Goal: Information Seeking & Learning: Learn about a topic

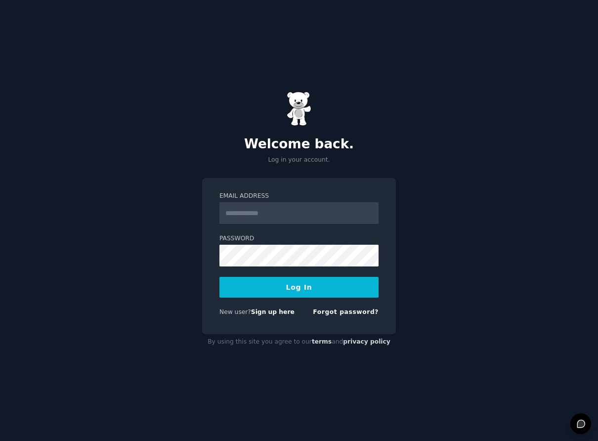
type input "**********"
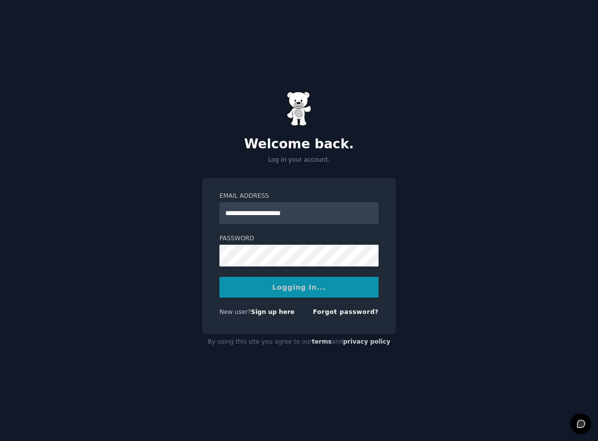
click at [301, 292] on div "Logging In..." at bounding box center [298, 287] width 159 height 21
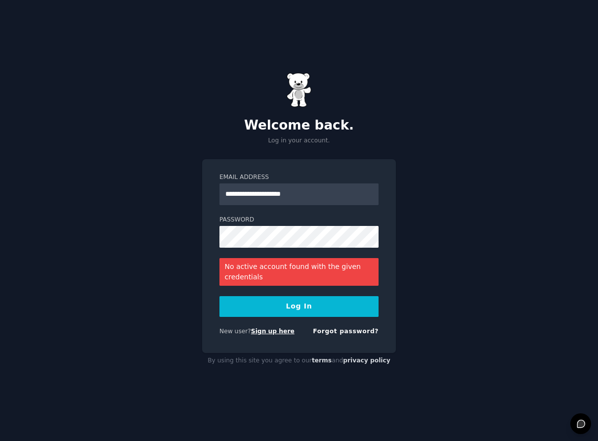
click at [270, 331] on link "Sign up here" at bounding box center [272, 331] width 43 height 7
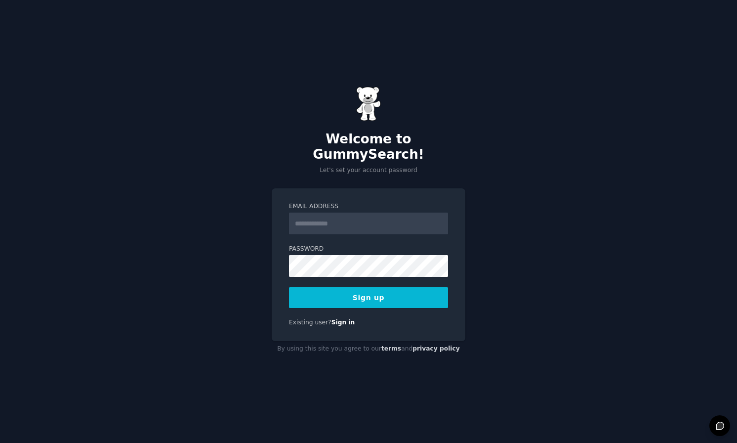
type input "**********"
click at [392, 291] on button "Sign up" at bounding box center [368, 297] width 159 height 21
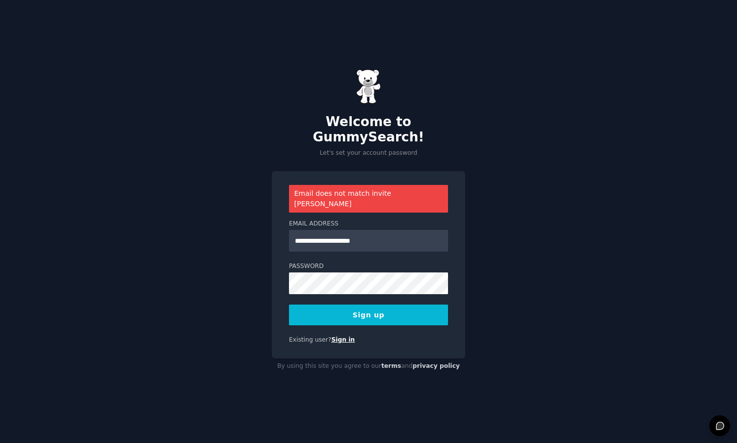
click at [334, 336] on link "Sign in" at bounding box center [343, 339] width 24 height 7
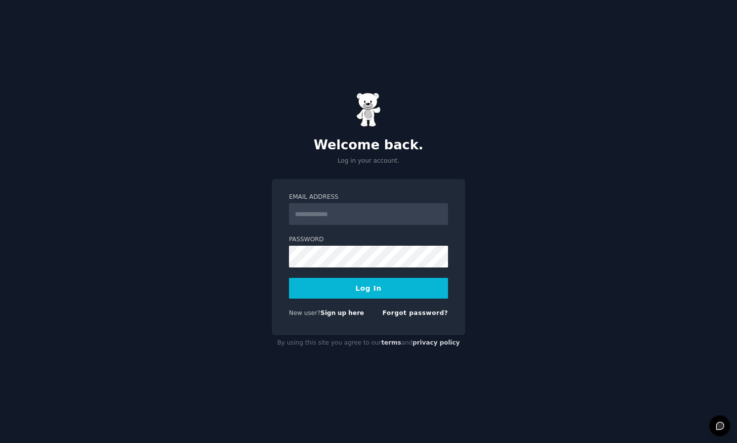
type input "**********"
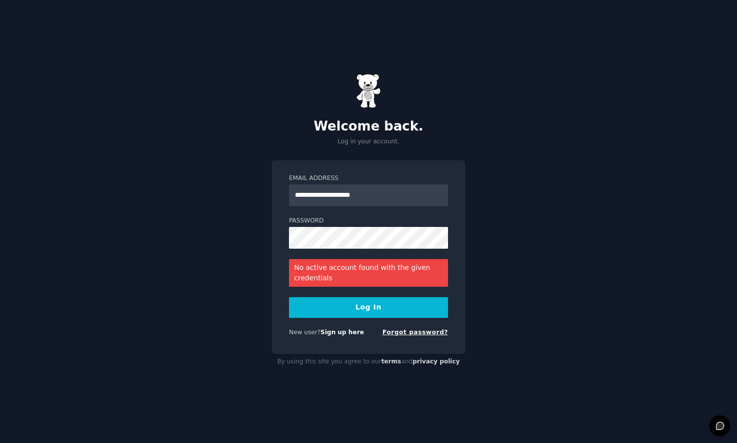
click at [420, 333] on link "Forgot password?" at bounding box center [415, 331] width 66 height 7
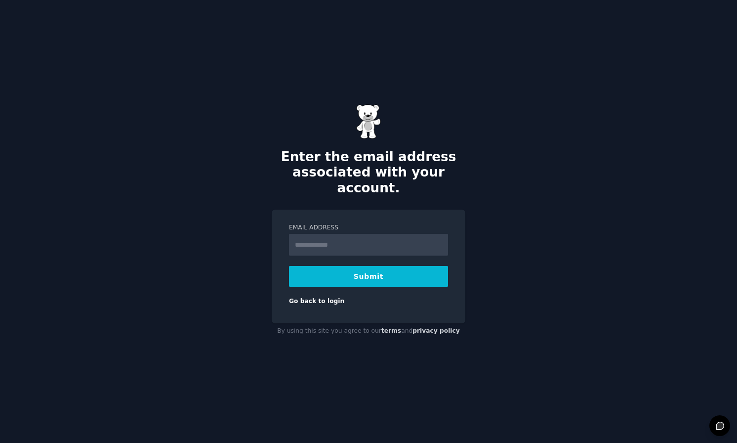
type input "**********"
click at [369, 273] on button "Submit" at bounding box center [368, 276] width 159 height 21
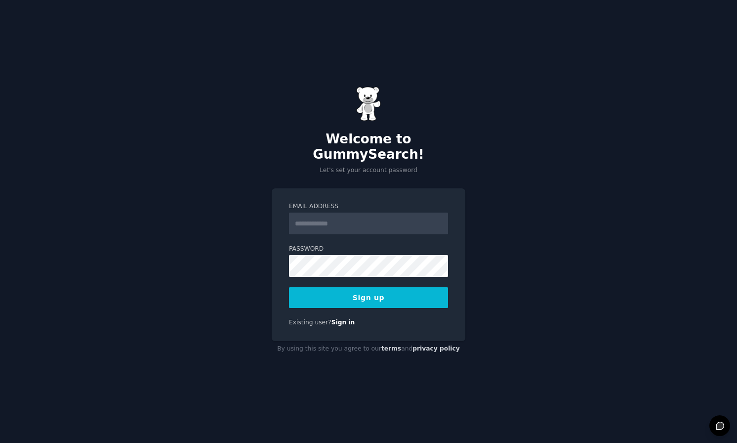
type input "**********"
click at [334, 216] on input "**********" at bounding box center [368, 223] width 159 height 22
click at [364, 287] on button "Sign up" at bounding box center [368, 297] width 159 height 21
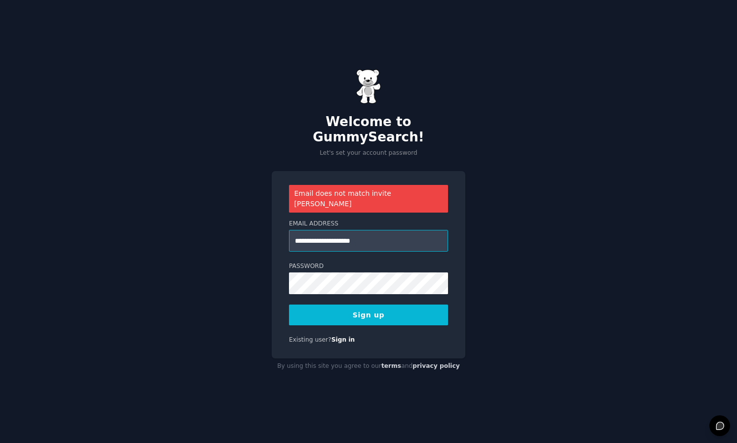
click at [332, 230] on input "**********" at bounding box center [368, 241] width 159 height 22
click at [289, 304] on button "Sign up" at bounding box center [368, 314] width 159 height 21
click at [330, 230] on input "**********" at bounding box center [368, 241] width 159 height 22
click at [356, 230] on input "**********" at bounding box center [368, 241] width 159 height 22
type input "**********"
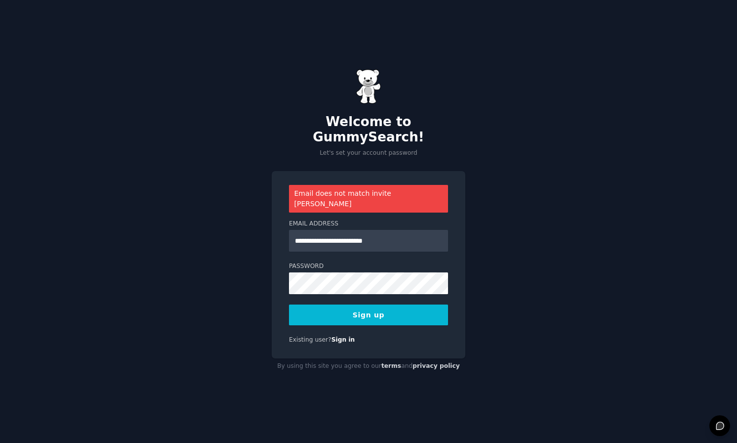
click at [369, 304] on button "Sign up" at bounding box center [368, 314] width 159 height 21
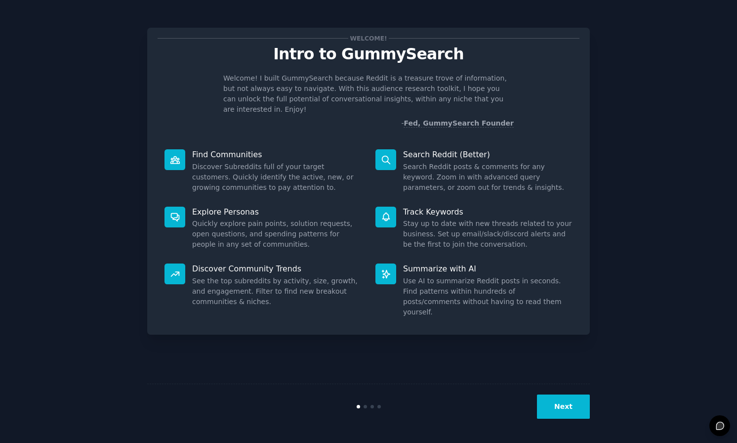
click at [562, 392] on div "Next" at bounding box center [368, 405] width 443 height 45
click at [565, 400] on button "Next" at bounding box center [563, 406] width 53 height 24
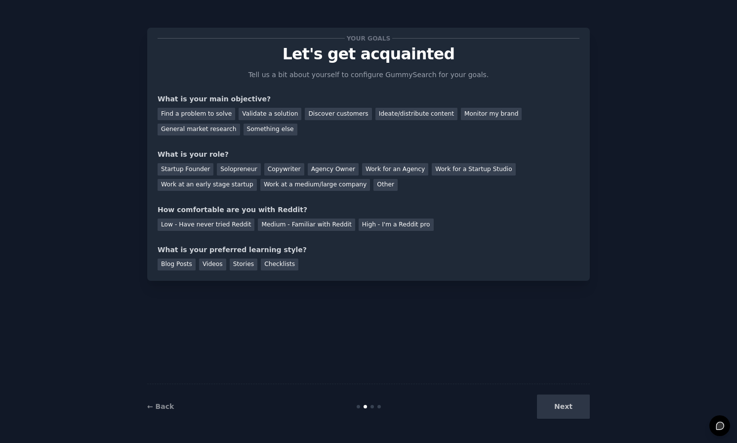
click at [568, 405] on div "Next" at bounding box center [516, 406] width 148 height 24
click at [578, 319] on div "Your goals Let's get acquainted Tell us a bit about yourself to configure Gummy…" at bounding box center [368, 221] width 443 height 415
click at [212, 132] on div "General market research" at bounding box center [199, 129] width 82 height 12
click at [190, 170] on div "Startup Founder" at bounding box center [186, 169] width 56 height 12
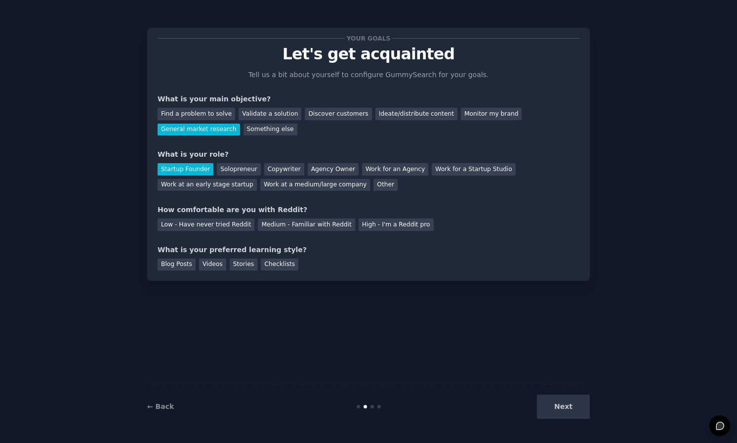
click at [571, 413] on div "Next" at bounding box center [516, 406] width 148 height 24
click at [571, 406] on div "Next" at bounding box center [516, 406] width 148 height 24
click at [270, 223] on div "Medium - Familiar with Reddit" at bounding box center [306, 224] width 97 height 12
click at [207, 264] on div "Videos" at bounding box center [212, 264] width 27 height 12
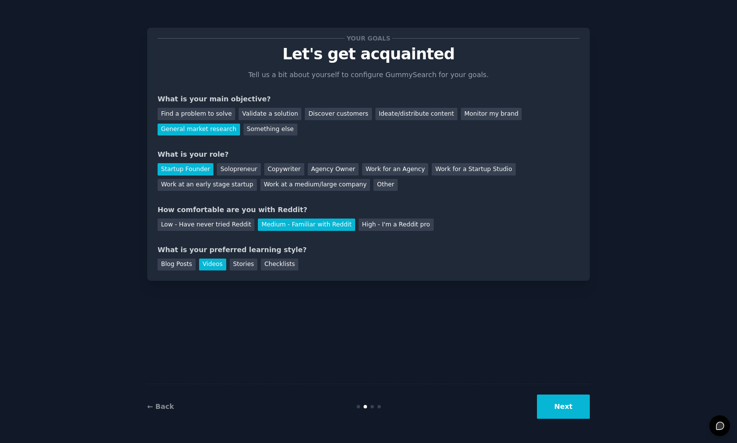
click at [549, 410] on button "Next" at bounding box center [563, 406] width 53 height 24
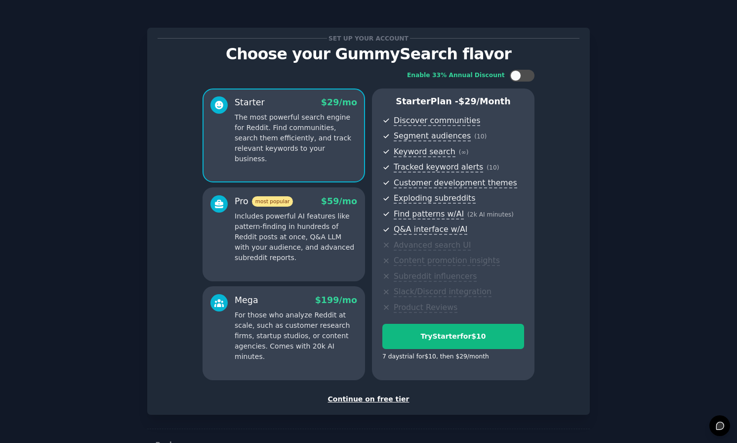
click at [288, 234] on p "Includes powerful AI features like pattern-finding in hundreds of Reddit posts …" at bounding box center [296, 237] width 123 height 52
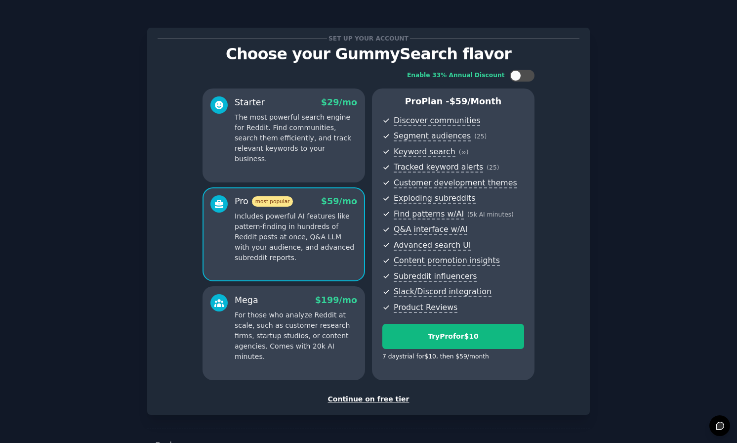
click at [296, 144] on p "The most powerful search engine for Reddit. Find communities, search them effic…" at bounding box center [296, 138] width 123 height 52
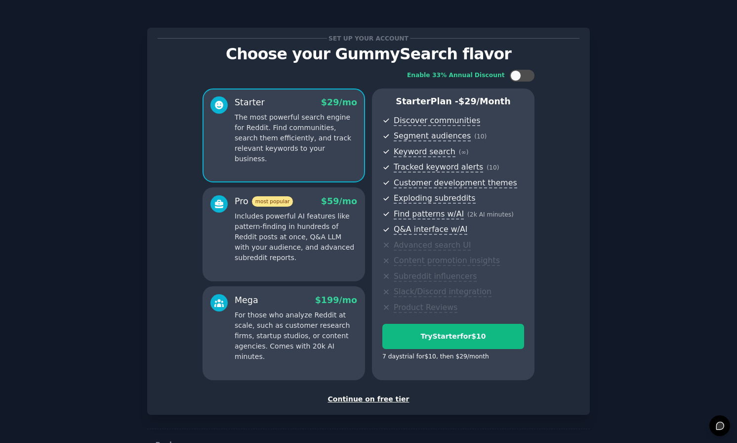
click at [266, 242] on p "Includes powerful AI features like pattern-finding in hundreds of Reddit posts …" at bounding box center [296, 237] width 123 height 52
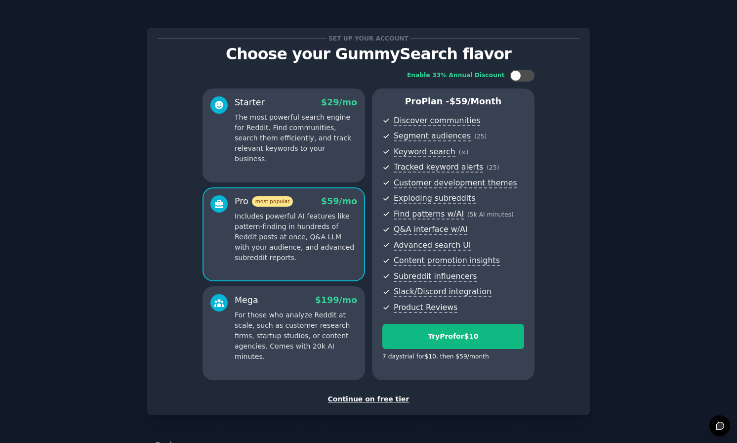
click at [263, 139] on p "The most powerful search engine for Reddit. Find communities, search them effic…" at bounding box center [296, 138] width 123 height 52
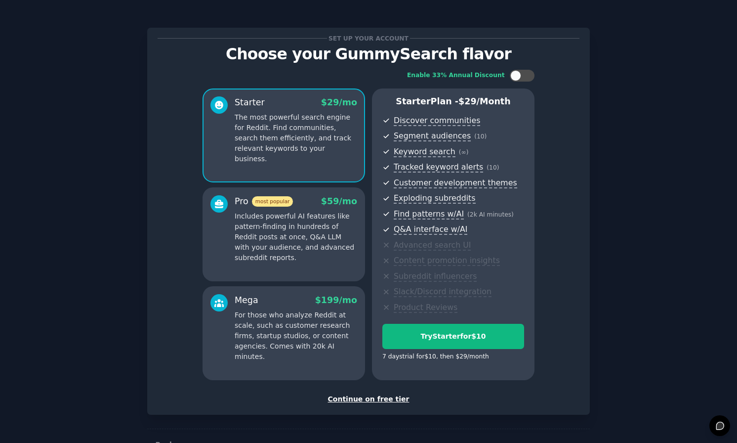
click at [287, 176] on div "Starter $ 29 /mo The most powerful search engine for Reddit. Find communities, …" at bounding box center [284, 135] width 163 height 94
click at [287, 200] on span "most popular" at bounding box center [272, 201] width 41 height 10
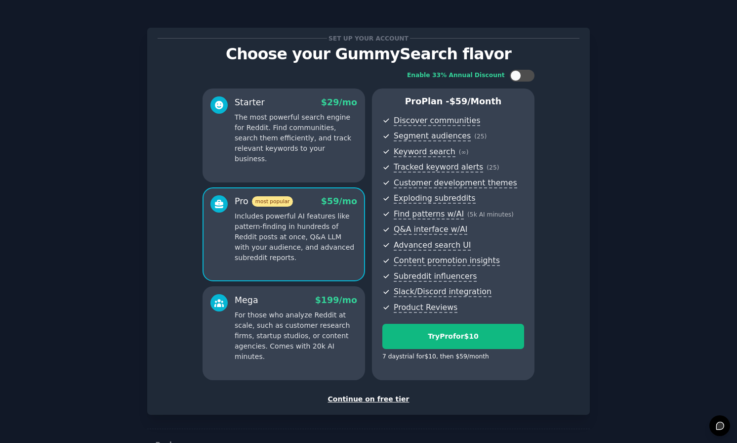
click at [283, 125] on p "The most powerful search engine for Reddit. Find communities, search them effic…" at bounding box center [296, 138] width 123 height 52
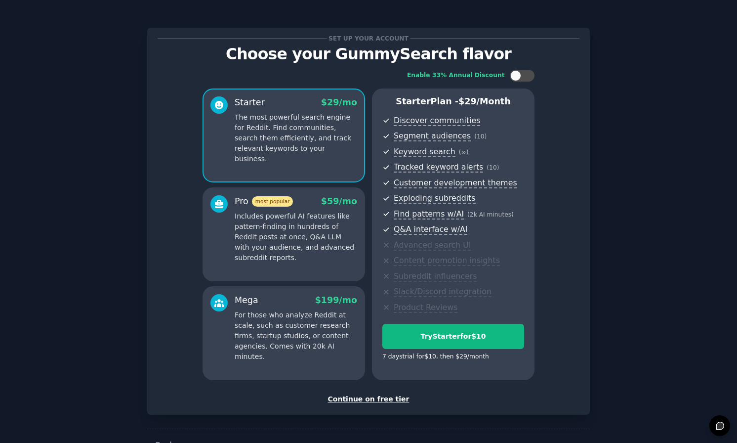
click at [288, 148] on p "The most powerful search engine for Reddit. Find communities, search them effic…" at bounding box center [296, 138] width 123 height 52
click at [433, 323] on div "Starter Plan - $ 29 /month Discover communities Segment audiences ( 10 ) Keywor…" at bounding box center [453, 233] width 163 height 291
click at [431, 335] on div "Try Starter for $10" at bounding box center [453, 336] width 141 height 10
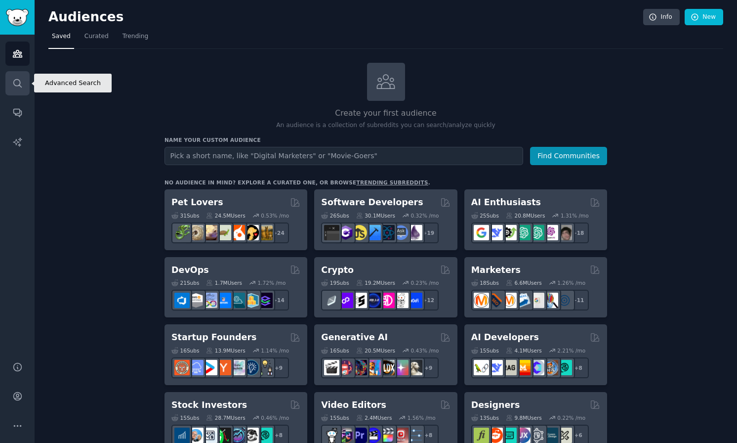
click at [9, 82] on link "Search" at bounding box center [17, 83] width 24 height 24
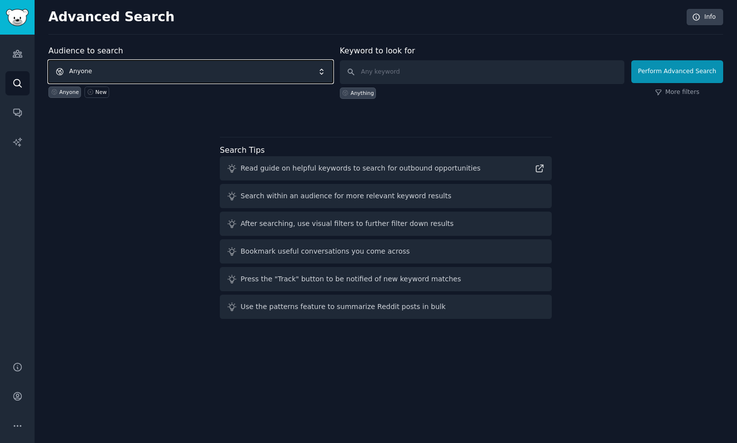
click at [179, 72] on span "Anyone" at bounding box center [190, 71] width 285 height 23
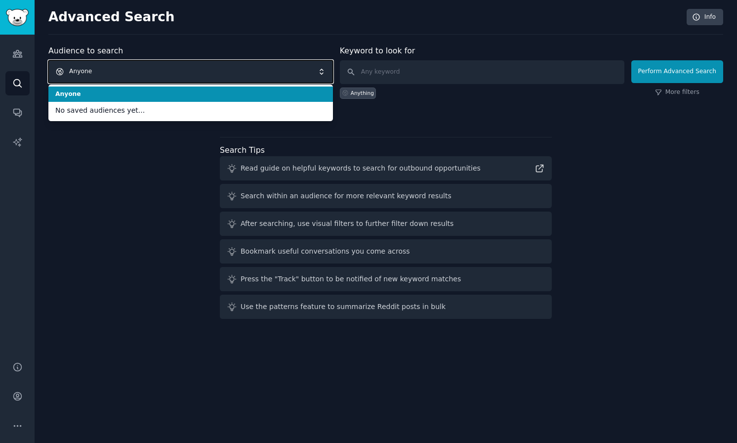
click at [179, 72] on span "Anyone" at bounding box center [190, 71] width 285 height 23
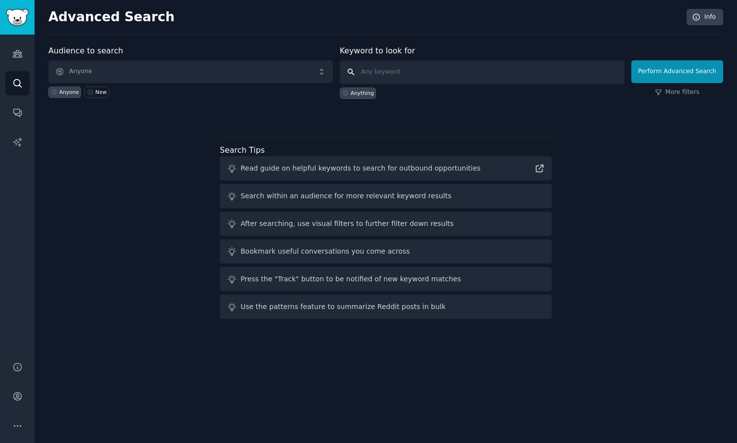
click at [405, 66] on input "text" at bounding box center [482, 72] width 285 height 24
type input "bacterial vaginose"
click button "Perform Advanced Search" at bounding box center [677, 71] width 92 height 23
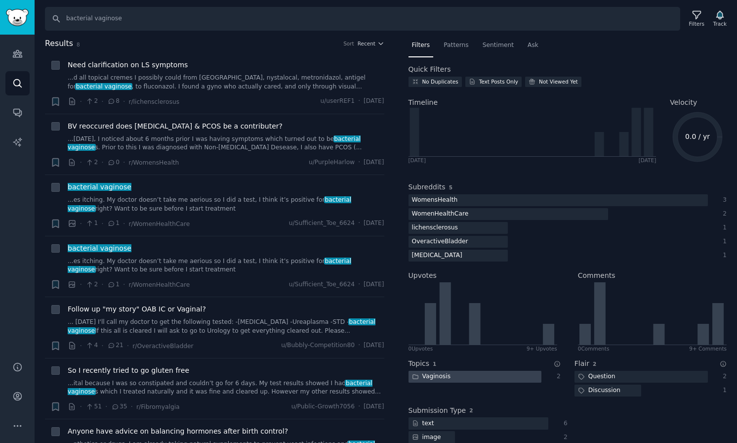
scroll to position [12, 0]
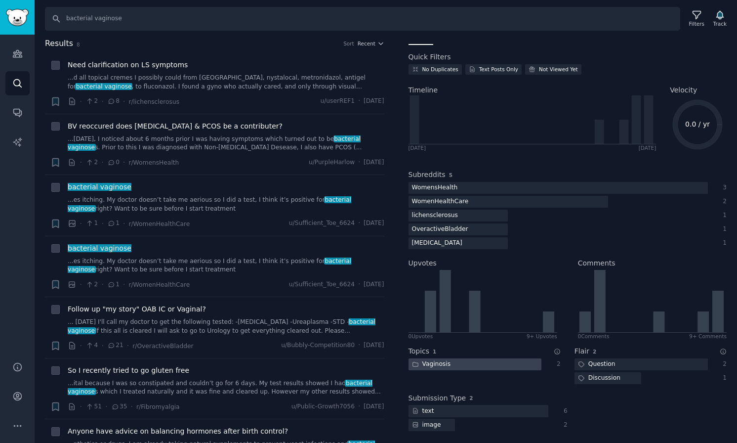
click at [442, 365] on div "Vaginosis" at bounding box center [432, 364] width 46 height 12
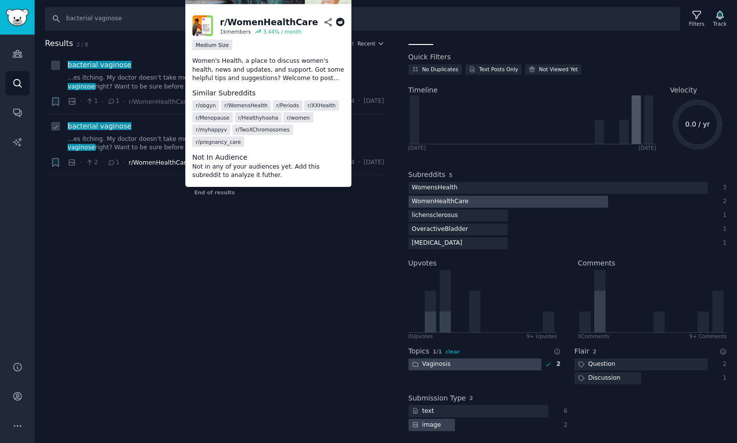
click at [167, 164] on span "r/WomenHealthCare" at bounding box center [158, 162] width 61 height 7
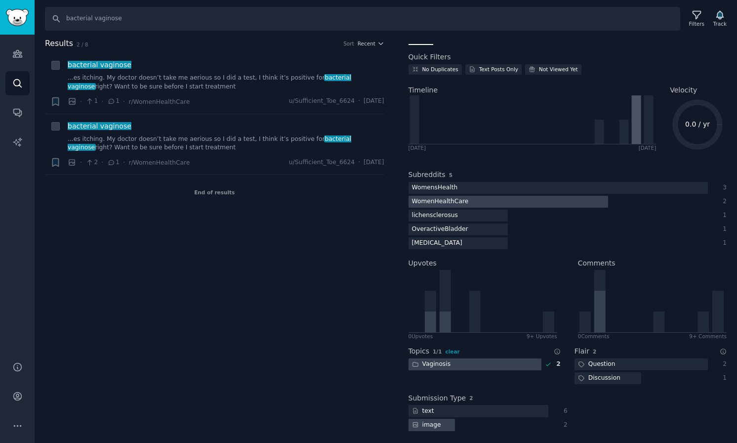
click at [203, 242] on div "Results 2 / 8 Sort Recent + bacterial vaginose ...es itching. My doctor doesn’t…" at bounding box center [221, 241] width 353 height 406
click at [157, 163] on span "r/WomenHealthCare" at bounding box center [158, 162] width 61 height 7
click at [164, 100] on span "r/WomenHealthCare" at bounding box center [158, 101] width 61 height 7
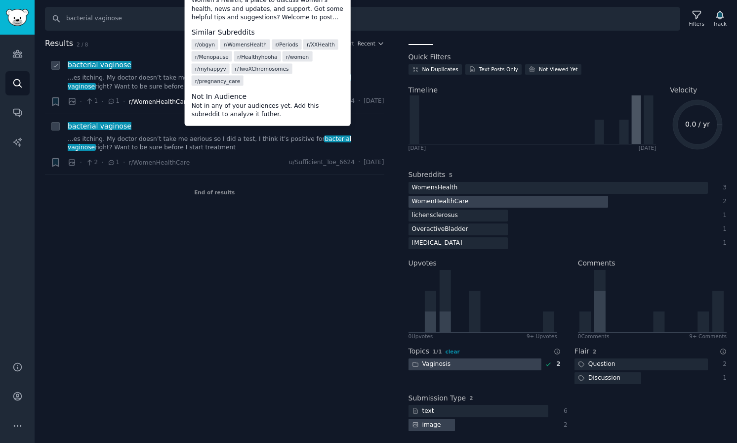
click at [128, 101] on span "r/WomenHealthCare" at bounding box center [158, 101] width 61 height 7
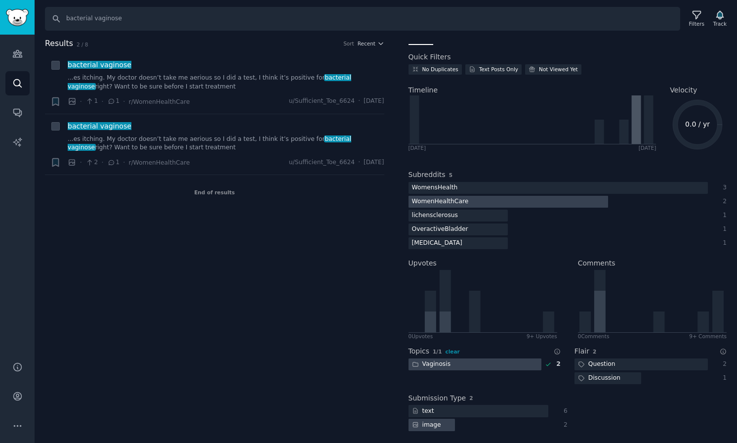
click at [448, 202] on div "WomenHealthCare" at bounding box center [441, 202] width 64 height 12
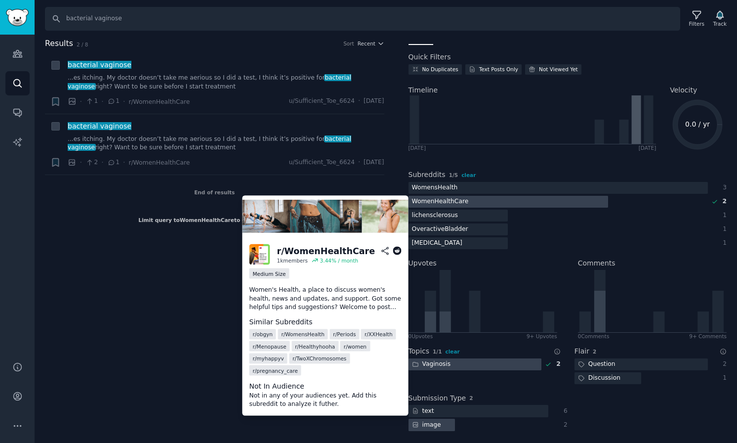
click at [341, 252] on div "r/ WomenHealthCare" at bounding box center [326, 251] width 98 height 12
click at [267, 271] on div "Medium Size" at bounding box center [269, 273] width 40 height 10
click at [383, 250] on icon at bounding box center [385, 250] width 6 height 7
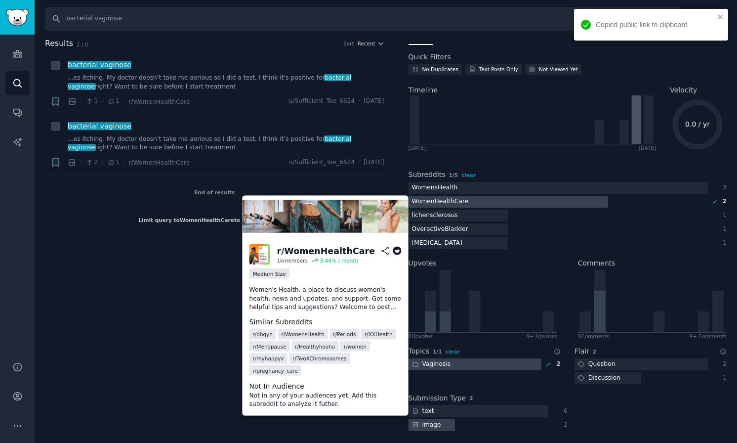
click at [393, 249] on icon at bounding box center [397, 250] width 9 height 9
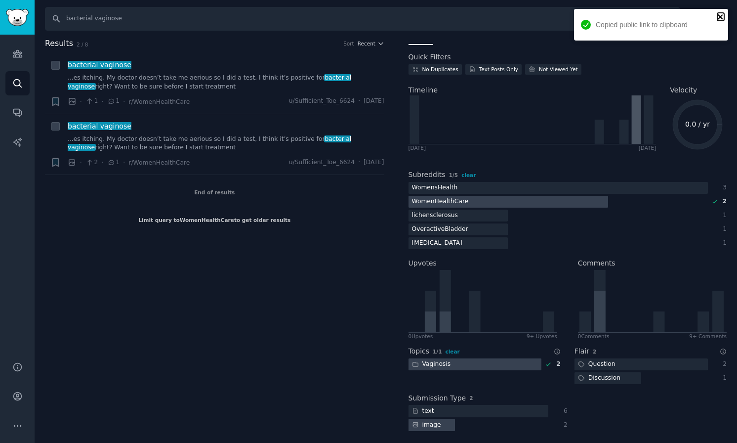
click at [719, 14] on icon "close" at bounding box center [720, 17] width 7 height 8
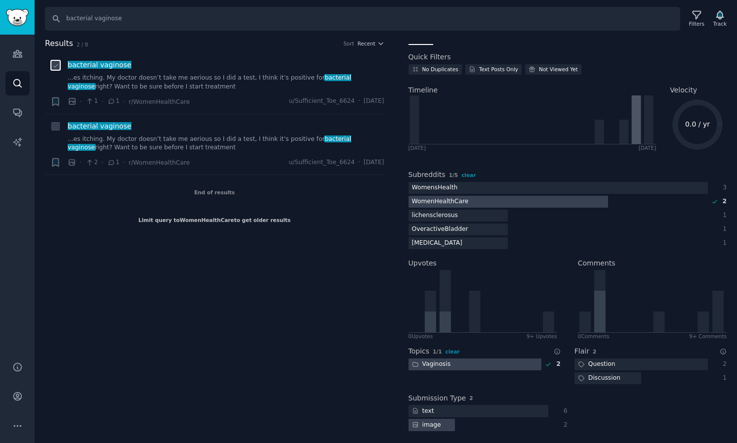
click at [51, 64] on input "checkbox" at bounding box center [55, 65] width 9 height 9
checkbox input "true"
click at [52, 126] on icon at bounding box center [55, 126] width 7 height 7
checkbox input "true"
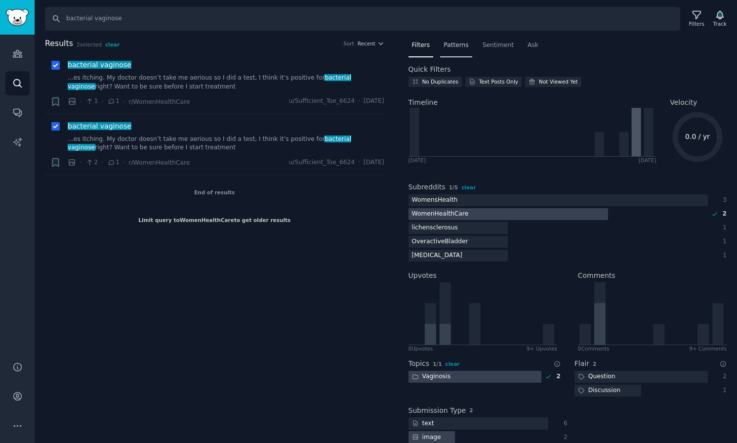
click at [454, 43] on span "Patterns" at bounding box center [456, 45] width 25 height 9
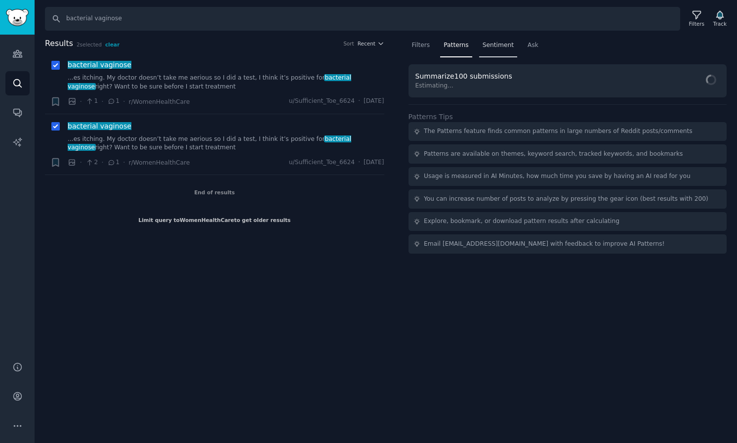
click at [490, 44] on span "Sentiment" at bounding box center [498, 45] width 31 height 9
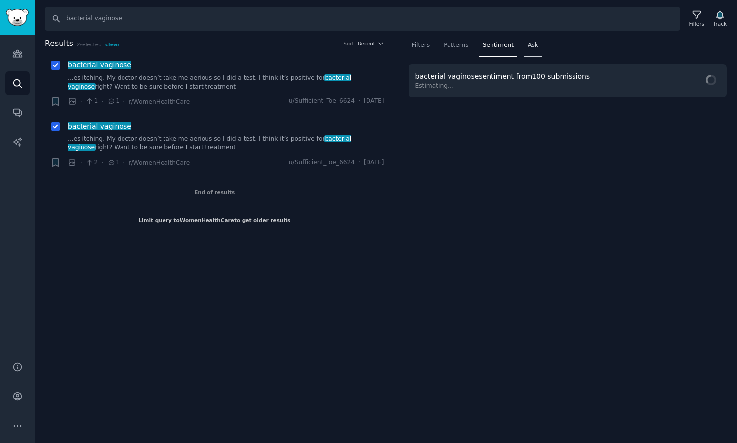
click at [534, 44] on span "Ask" at bounding box center [533, 45] width 11 height 9
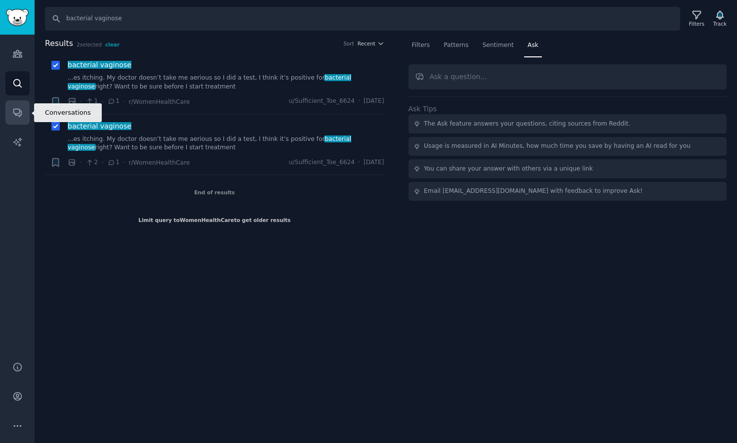
click at [17, 116] on icon "Sidebar" at bounding box center [17, 112] width 10 height 10
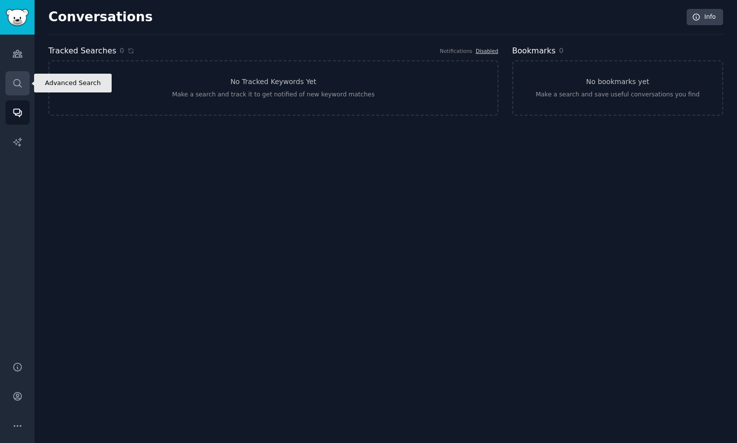
click at [18, 88] on link "Search" at bounding box center [17, 83] width 24 height 24
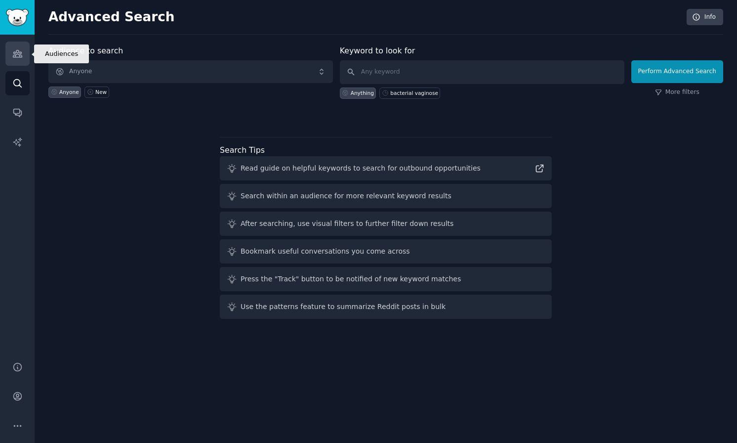
click at [13, 57] on icon "Sidebar" at bounding box center [17, 53] width 9 height 7
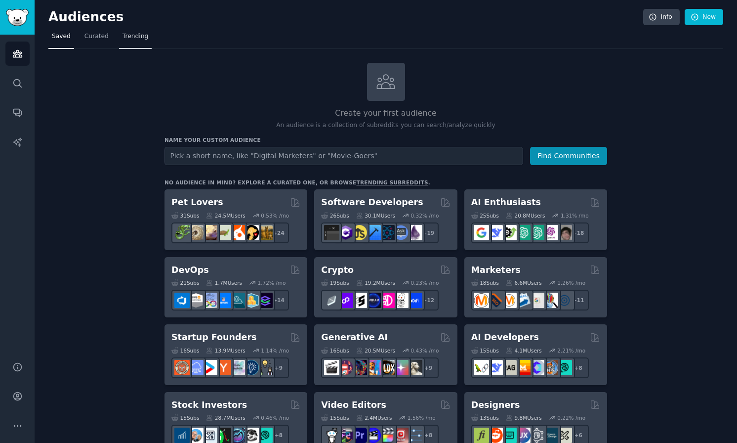
click at [133, 41] on link "Trending" at bounding box center [135, 39] width 33 height 20
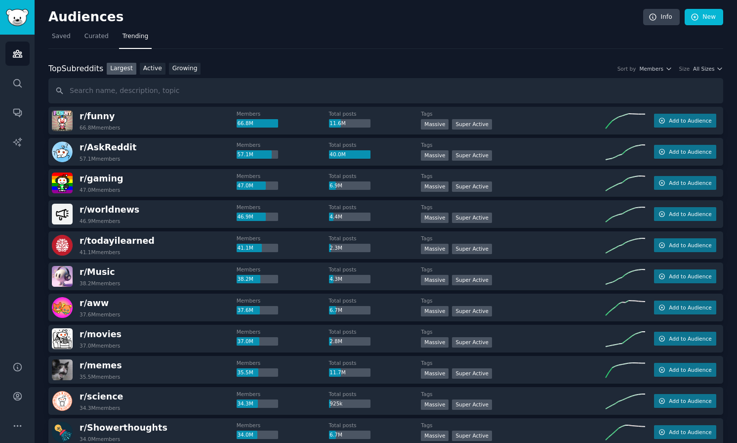
click at [119, 93] on input "text" at bounding box center [385, 90] width 675 height 25
click at [116, 91] on input "women" at bounding box center [385, 90] width 675 height 25
type input "womenhealth"
click at [161, 69] on link "Active" at bounding box center [153, 69] width 26 height 12
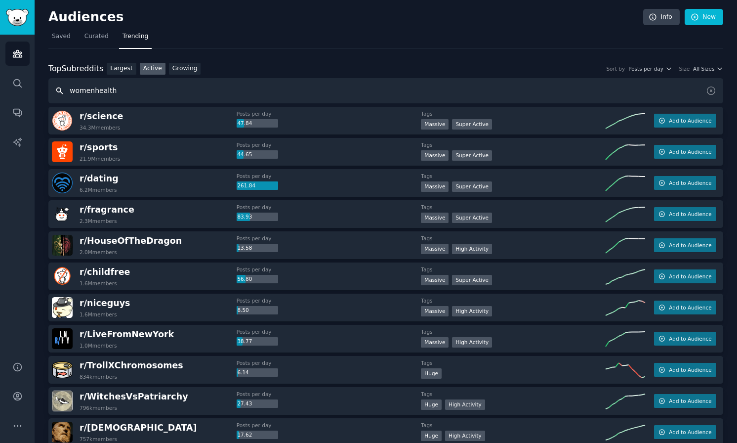
click at [148, 86] on input "womenhealth" at bounding box center [385, 90] width 675 height 25
click at [69, 41] on span "Saved" at bounding box center [61, 36] width 19 height 9
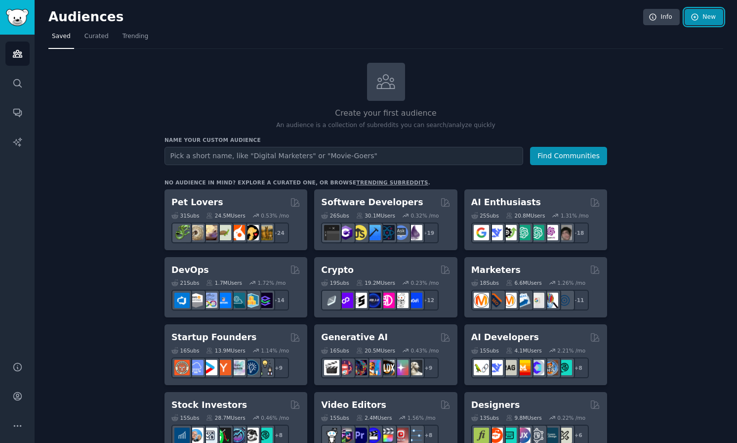
click at [702, 20] on link "New" at bounding box center [704, 17] width 39 height 17
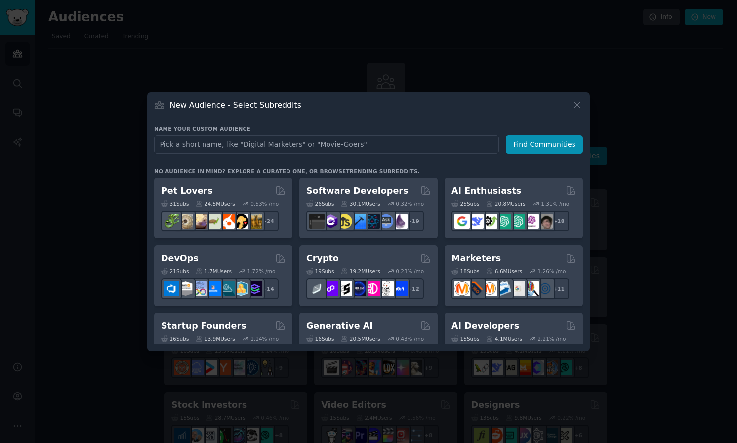
click at [311, 135] on input "text" at bounding box center [326, 144] width 345 height 18
type input "Womenhealth"
click at [525, 139] on button "Find Communities" at bounding box center [544, 144] width 77 height 18
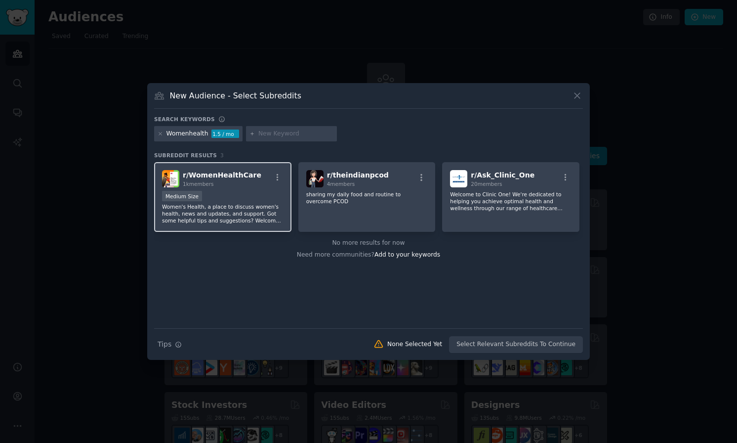
click at [234, 176] on span "r/ WomenHealthCare" at bounding box center [222, 175] width 79 height 8
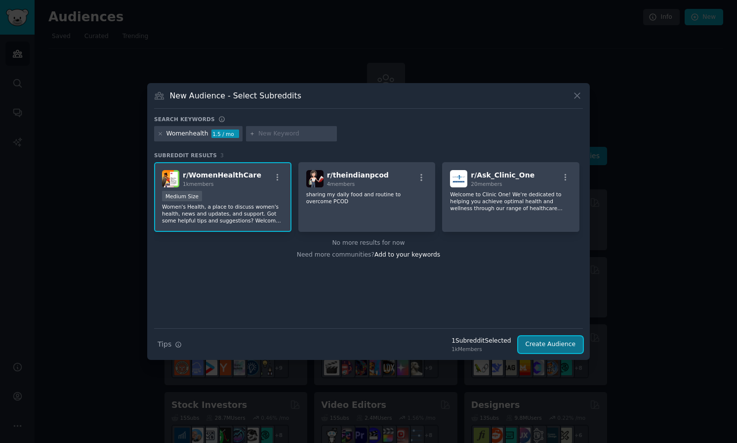
click at [541, 340] on button "Create Audience" at bounding box center [550, 344] width 65 height 17
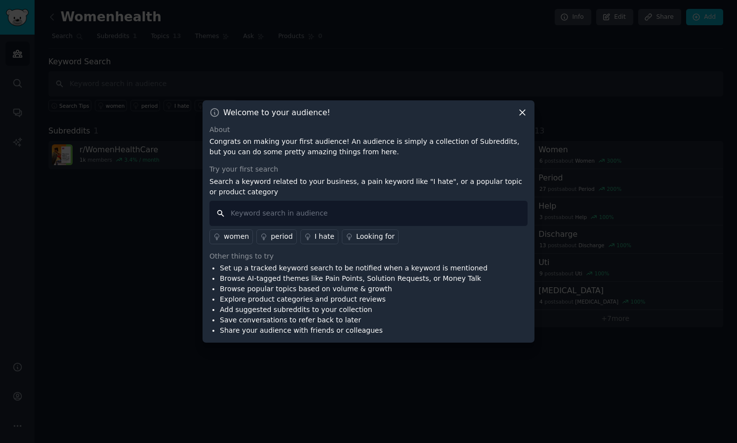
click at [323, 217] on input "text" at bounding box center [368, 213] width 318 height 25
click at [284, 214] on input "text" at bounding box center [368, 213] width 318 height 25
paste input "Bacterial vaginosis"
type input "Bacterial vaginosis"
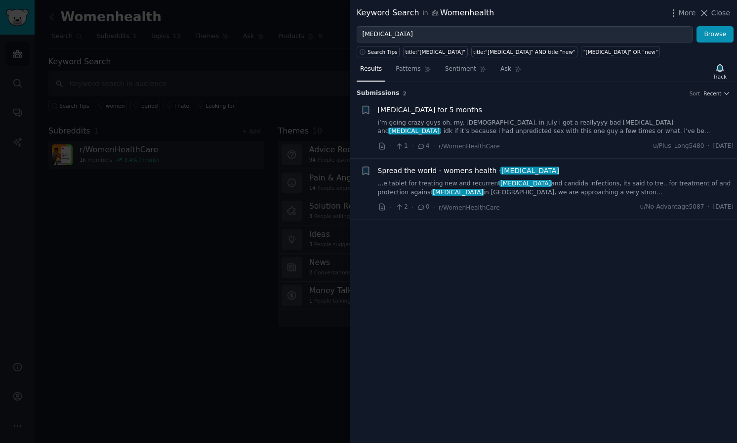
click at [219, 249] on div at bounding box center [368, 221] width 737 height 443
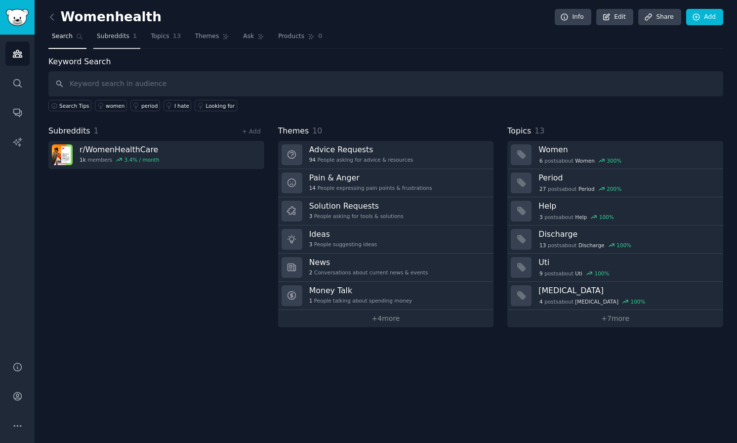
click at [111, 41] on span "Subreddits" at bounding box center [113, 36] width 33 height 9
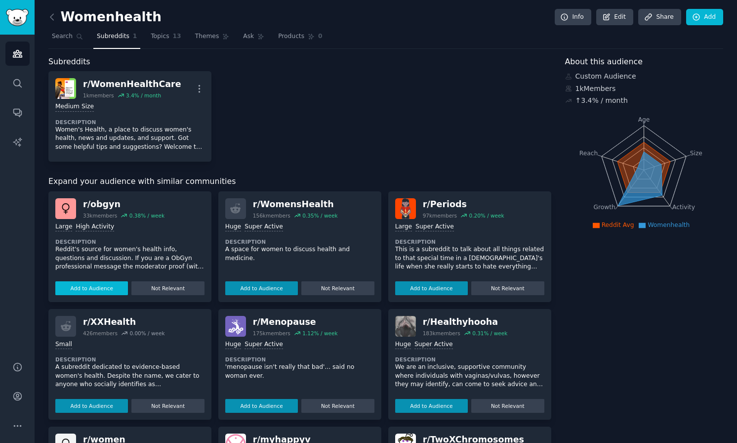
click at [104, 286] on button "Add to Audience" at bounding box center [91, 288] width 73 height 14
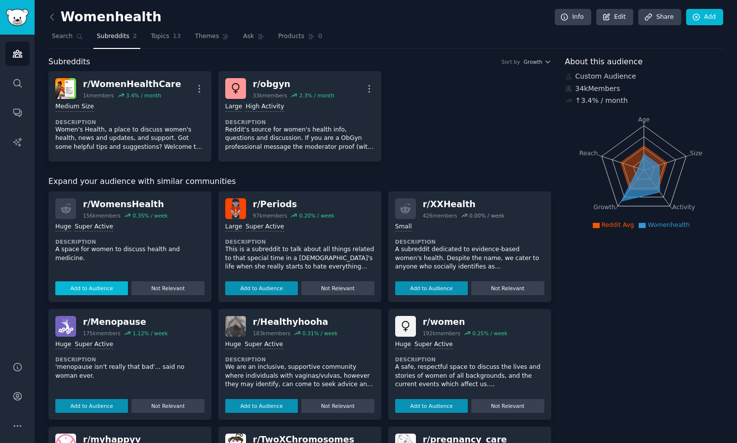
click at [86, 284] on button "Add to Audience" at bounding box center [91, 288] width 73 height 14
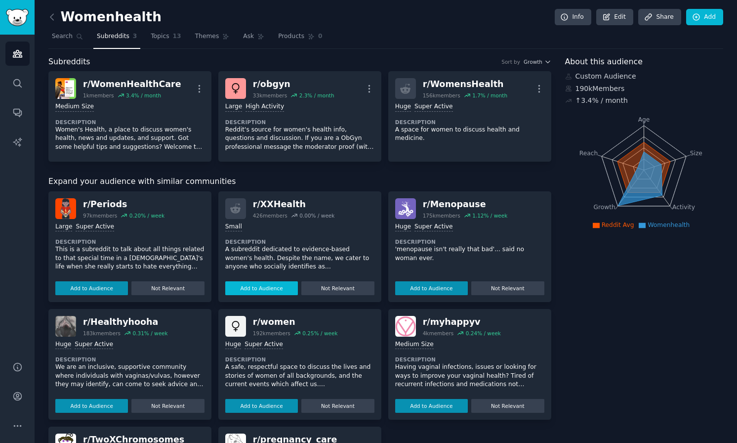
click at [267, 284] on button "Add to Audience" at bounding box center [261, 288] width 73 height 14
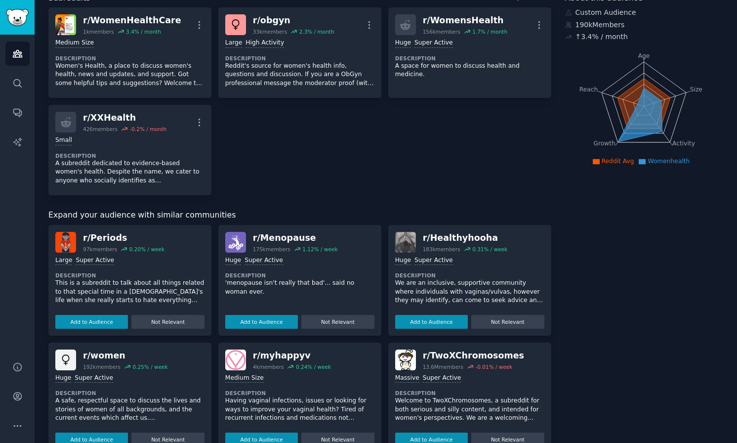
scroll to position [70, 0]
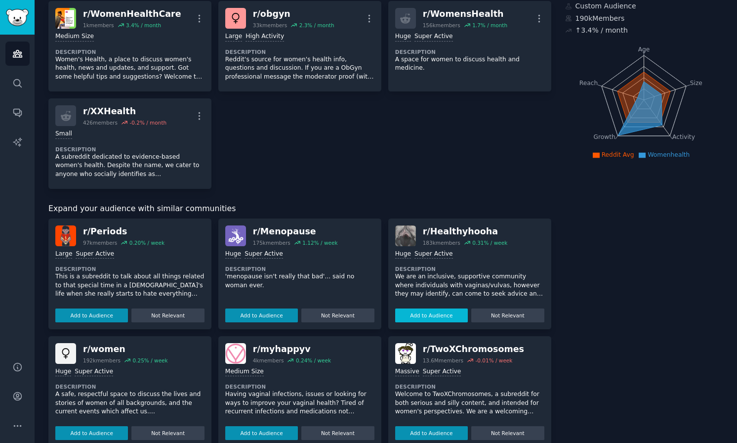
click at [440, 314] on button "Add to Audience" at bounding box center [431, 315] width 73 height 14
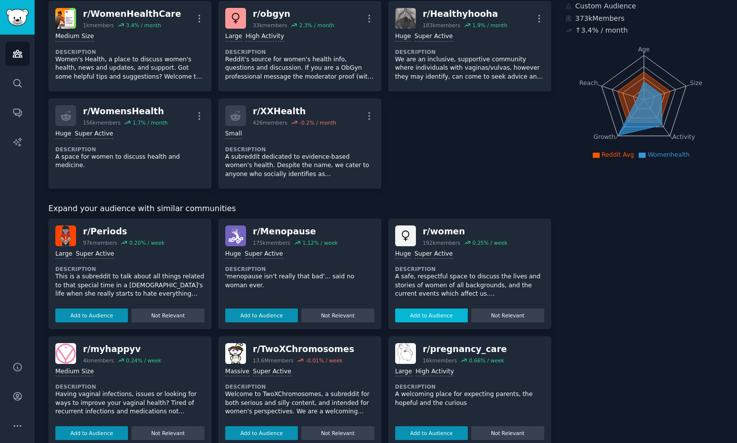
scroll to position [83, 0]
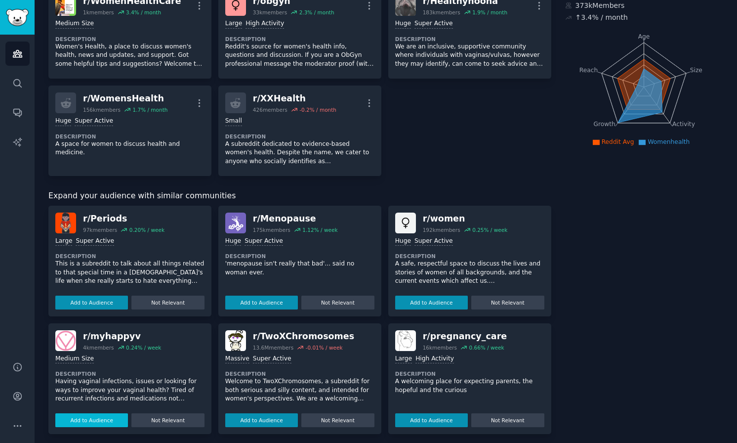
click at [98, 418] on button "Add to Audience" at bounding box center [91, 420] width 73 height 14
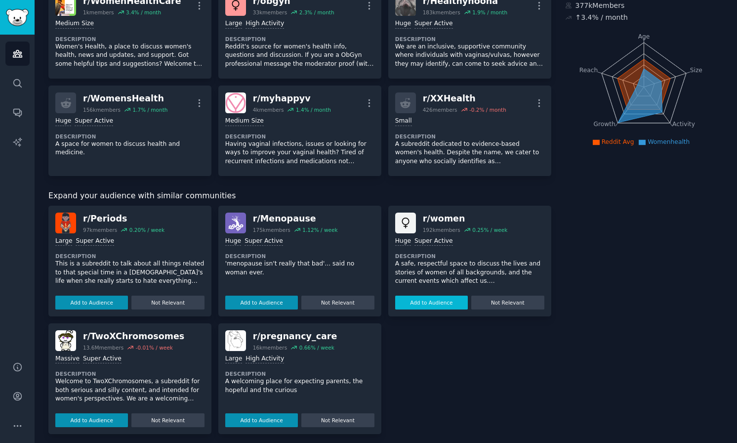
click at [428, 303] on button "Add to Audience" at bounding box center [431, 302] width 73 height 14
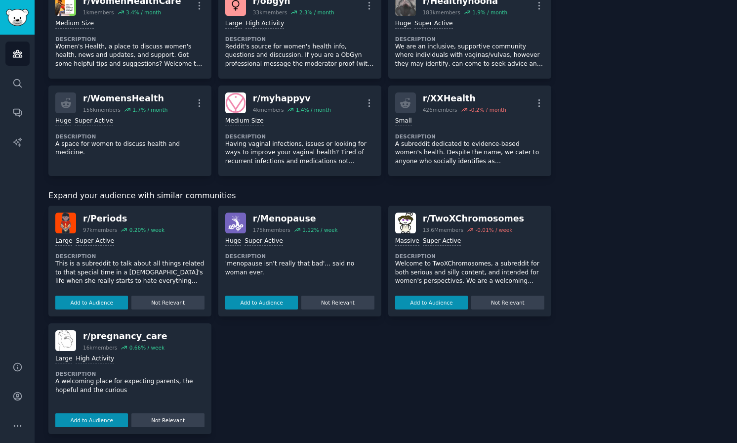
click at [371, 362] on div "r/ Periods 97k members 0.20 % / week Large Super Active Description This is a s…" at bounding box center [299, 319] width 503 height 228
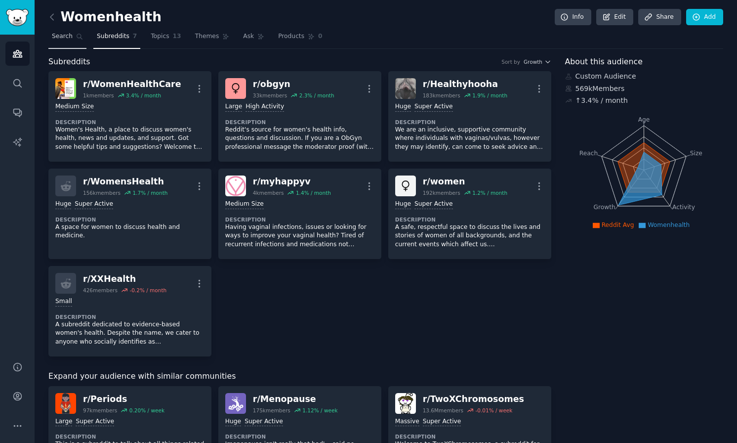
click at [53, 37] on span "Search" at bounding box center [62, 36] width 21 height 9
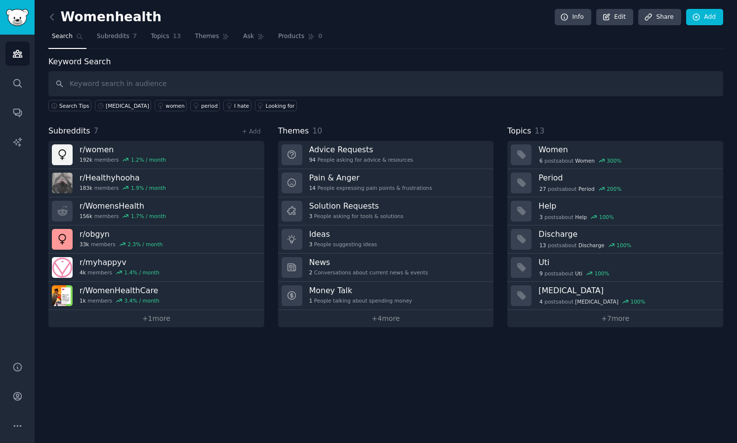
click at [154, 83] on input "text" at bounding box center [385, 83] width 675 height 25
type input "Bacterial vaginosis"
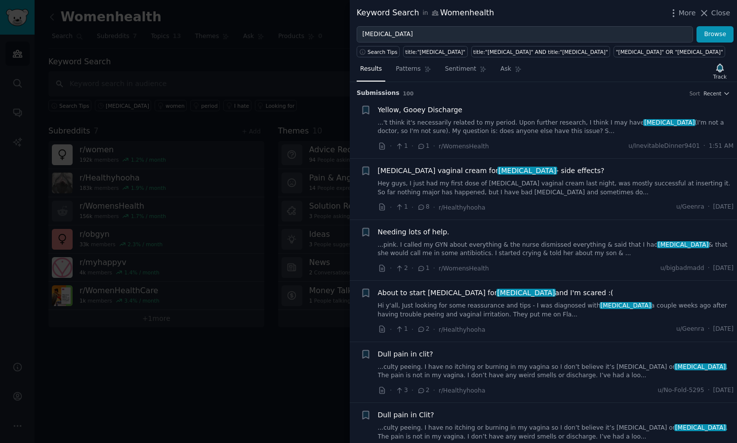
click at [261, 388] on div at bounding box center [368, 221] width 737 height 443
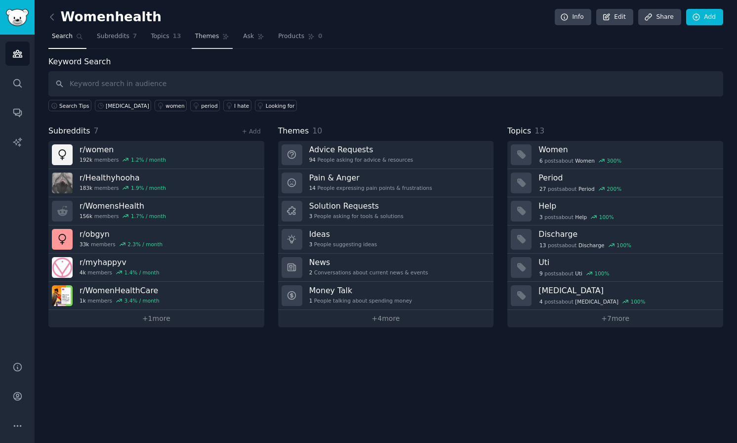
click at [199, 30] on link "Themes" at bounding box center [212, 39] width 41 height 20
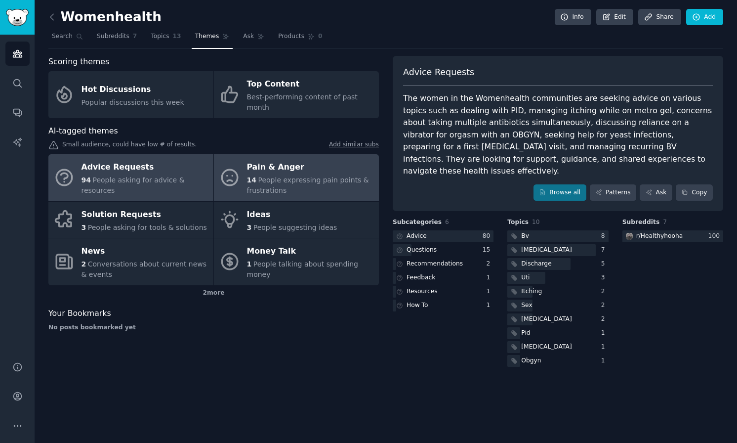
click at [280, 177] on span "People expressing pain points & frustrations" at bounding box center [308, 185] width 122 height 18
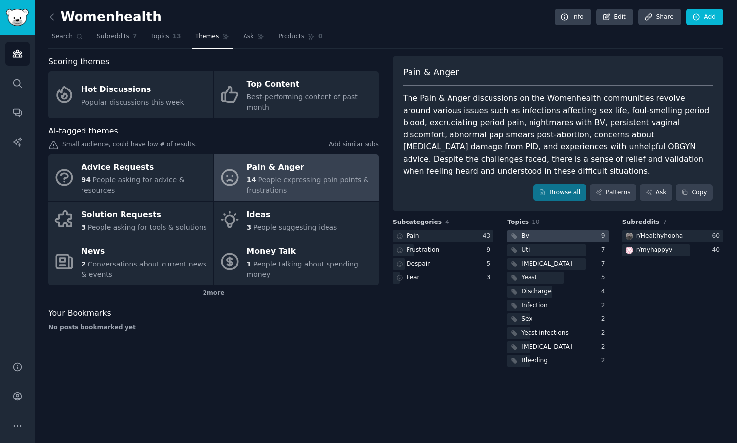
click at [562, 230] on div at bounding box center [557, 236] width 101 height 12
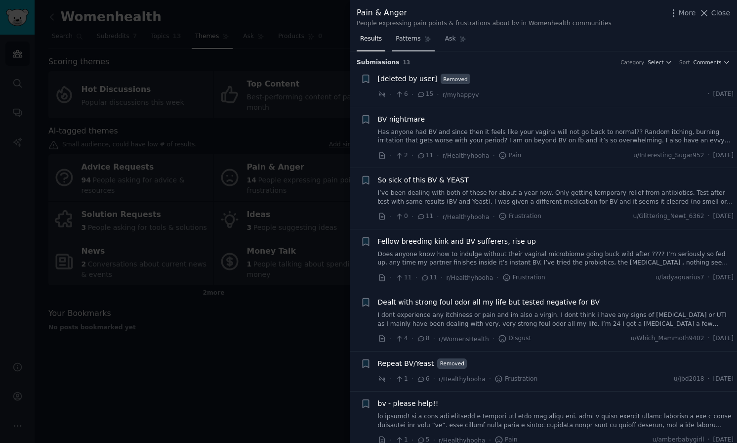
click at [413, 40] on span "Patterns" at bounding box center [408, 39] width 25 height 9
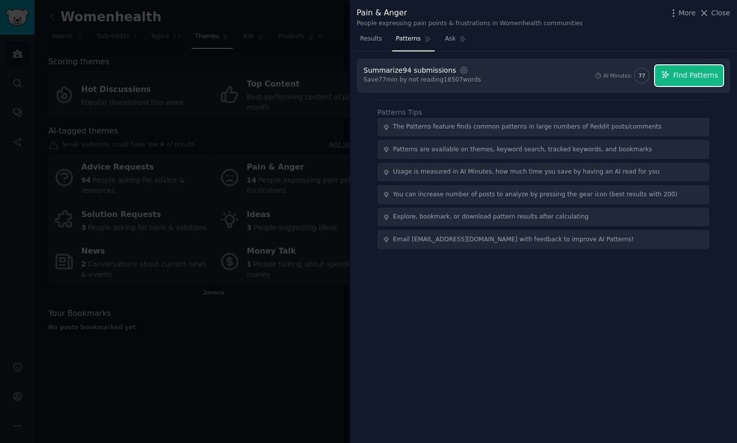
click at [697, 80] on span "Find Patterns" at bounding box center [695, 75] width 45 height 10
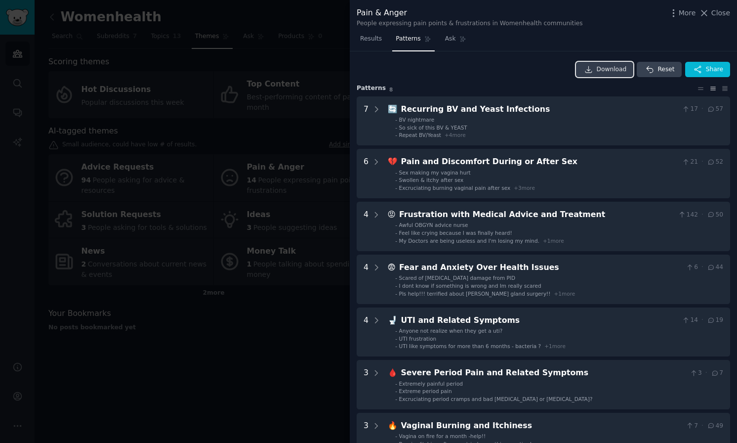
click at [605, 72] on span "Download" at bounding box center [612, 69] width 30 height 9
click at [246, 356] on div at bounding box center [368, 221] width 737 height 443
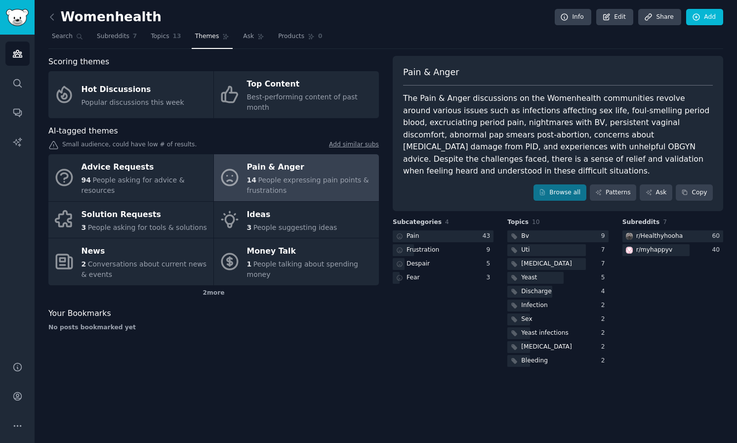
click at [496, 194] on div "Pain & Anger The Pain & Anger discussions on the Womenhealth communities revolv…" at bounding box center [558, 134] width 330 height 156
click at [544, 185] on link "Browse all" at bounding box center [559, 192] width 53 height 17
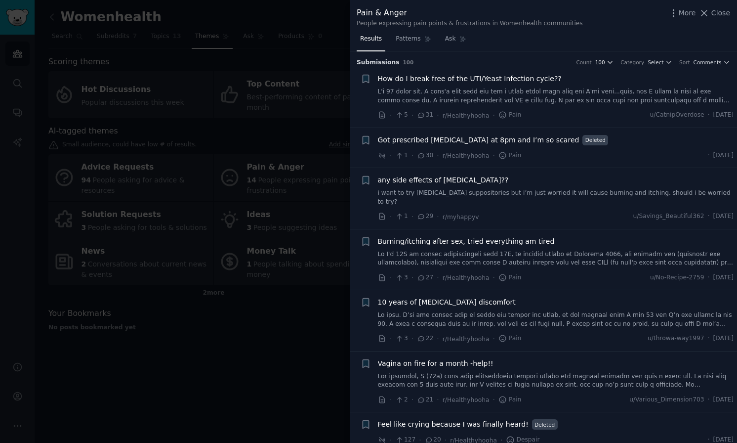
click at [609, 62] on icon "button" at bounding box center [610, 63] width 4 height 2
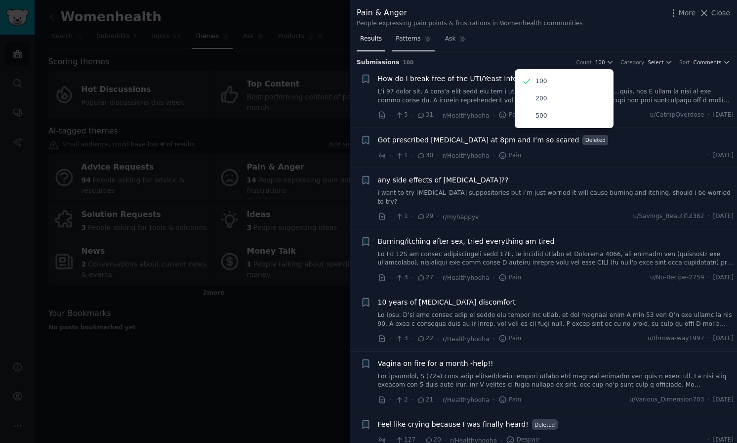
click at [409, 31] on link "Patterns" at bounding box center [413, 41] width 42 height 20
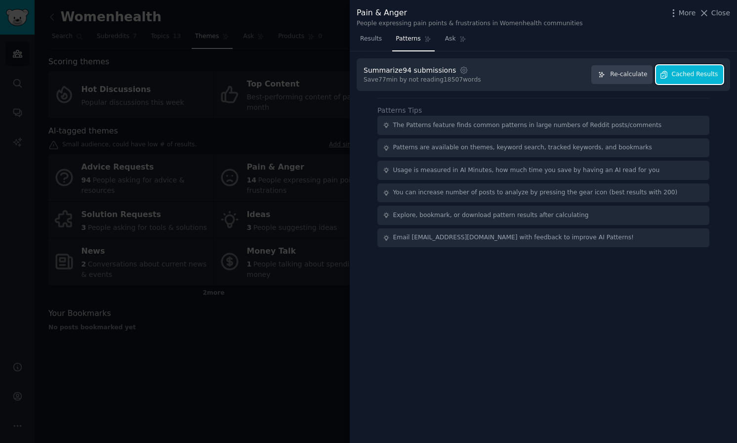
click at [685, 77] on span "Cached Results" at bounding box center [695, 74] width 46 height 9
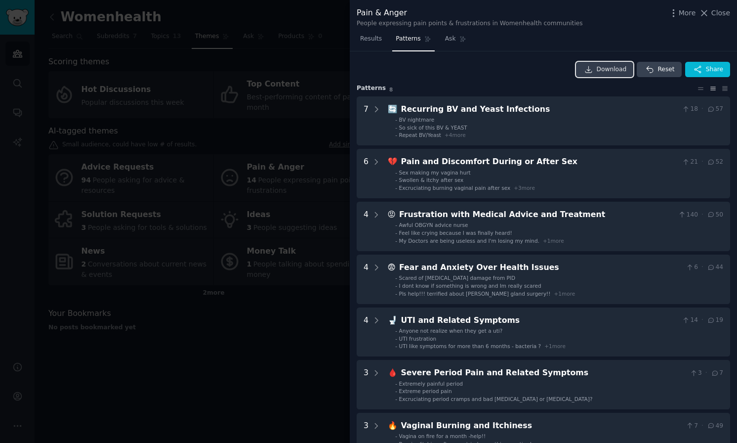
click at [597, 75] on link "Download" at bounding box center [605, 70] width 58 height 16
click at [372, 43] on span "Results" at bounding box center [371, 39] width 22 height 9
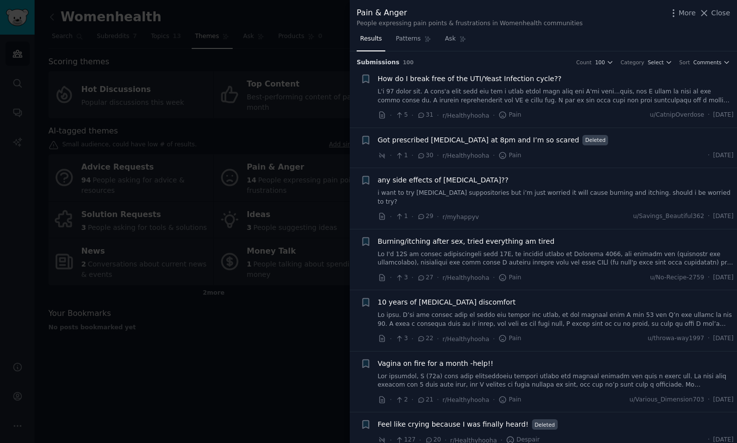
click at [602, 55] on div "Submission s 100 Count 100 Category Select Sort Comments" at bounding box center [543, 59] width 373 height 16
click at [601, 60] on span "100" at bounding box center [600, 62] width 10 height 7
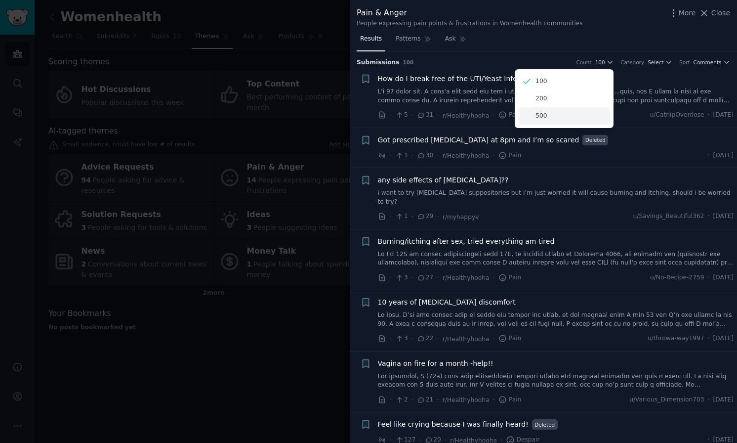
click at [571, 113] on div "500" at bounding box center [564, 115] width 92 height 17
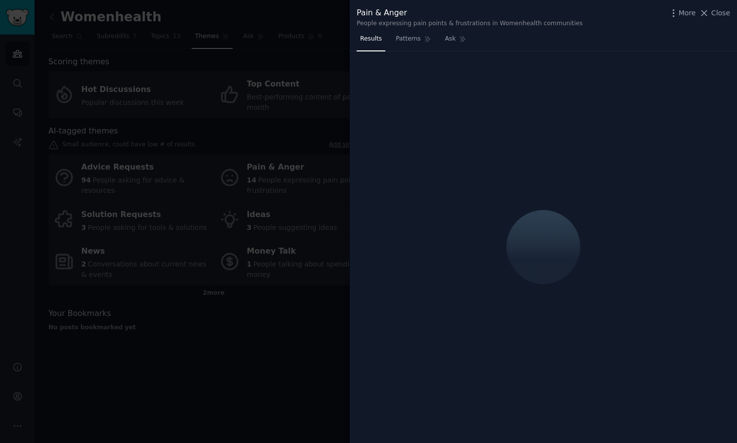
click at [682, 4] on div "Pain & Anger People expressing pain points & frustrations in Womenhealth commun…" at bounding box center [543, 15] width 387 height 31
click at [679, 10] on icon "button" at bounding box center [673, 13] width 10 height 10
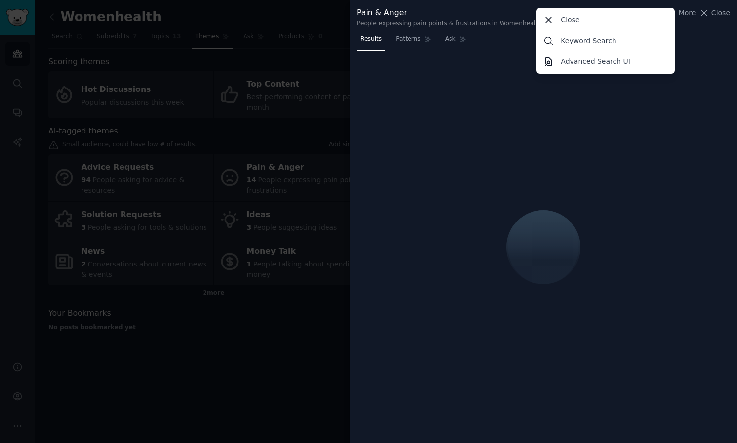
click at [689, 36] on div "Results Patterns Ask" at bounding box center [543, 41] width 387 height 20
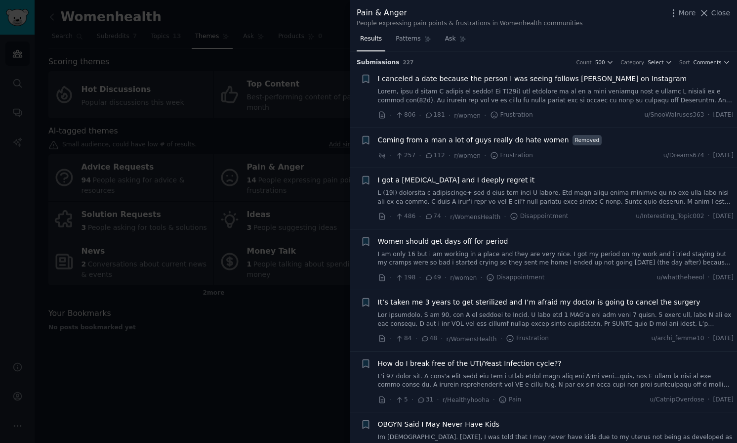
click at [272, 82] on div at bounding box center [368, 221] width 737 height 443
